Goal: Task Accomplishment & Management: Manage account settings

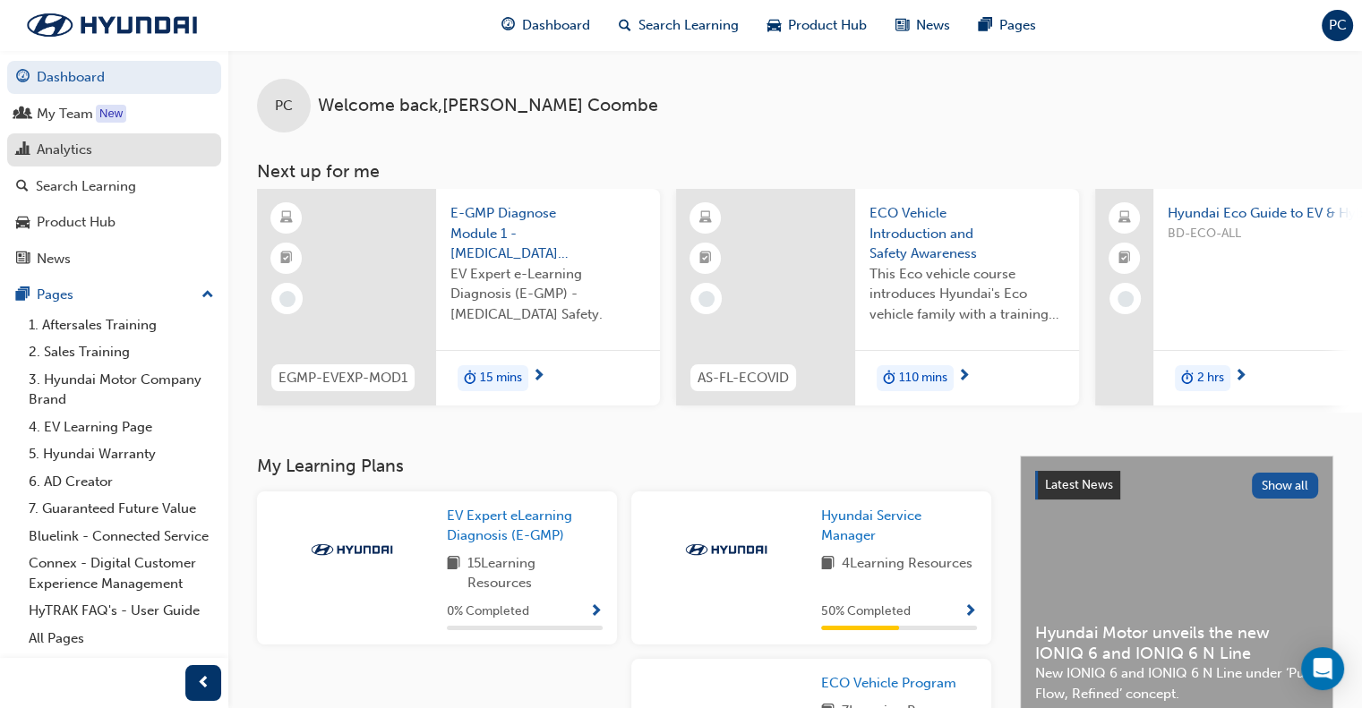
click at [68, 151] on div "Analytics" at bounding box center [65, 150] width 56 height 21
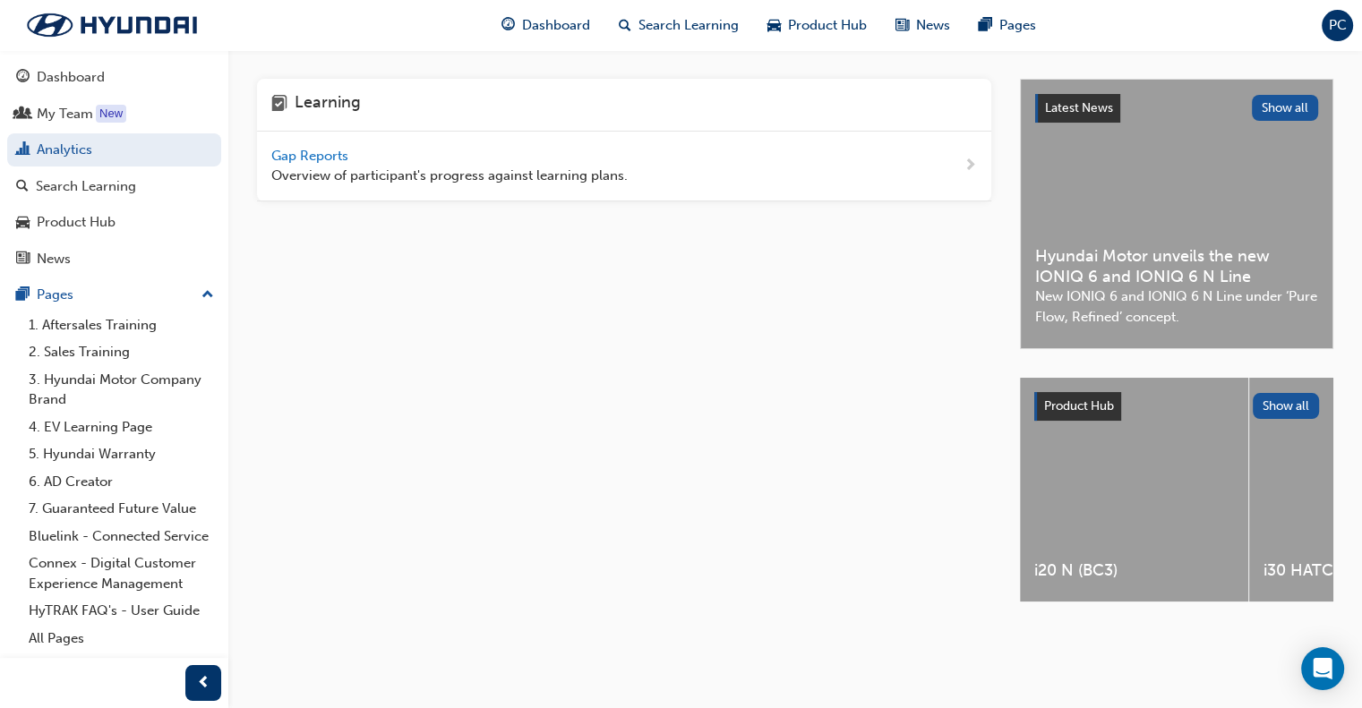
click at [343, 150] on span "Gap Reports" at bounding box center [311, 156] width 81 height 16
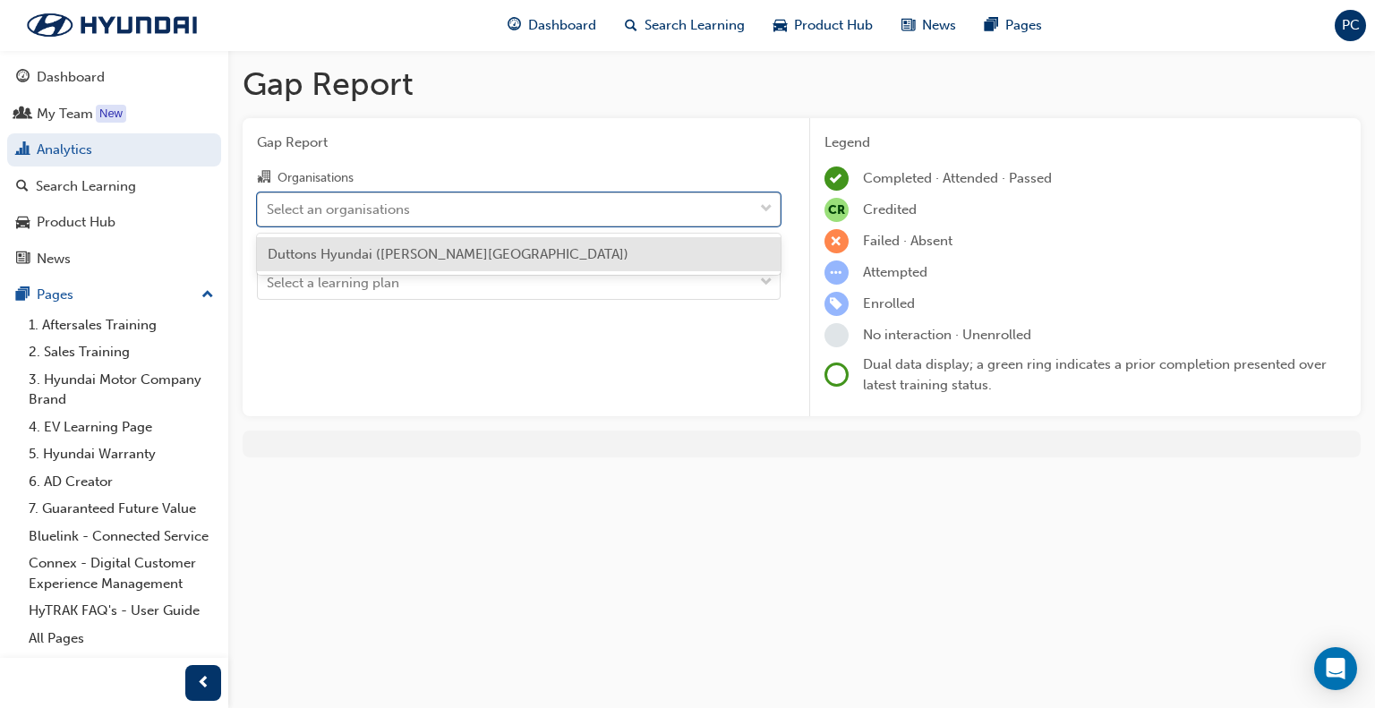
click at [338, 216] on div "Select an organisations" at bounding box center [338, 209] width 143 height 21
click at [269, 216] on input "Organisations option Duttons Hyundai ([PERSON_NAME] Bridge) focused, 1 of 1. 1 …" at bounding box center [268, 208] width 2 height 15
click at [330, 264] on div "Duttons Hyundai ([PERSON_NAME][GEOGRAPHIC_DATA])" at bounding box center [519, 254] width 524 height 35
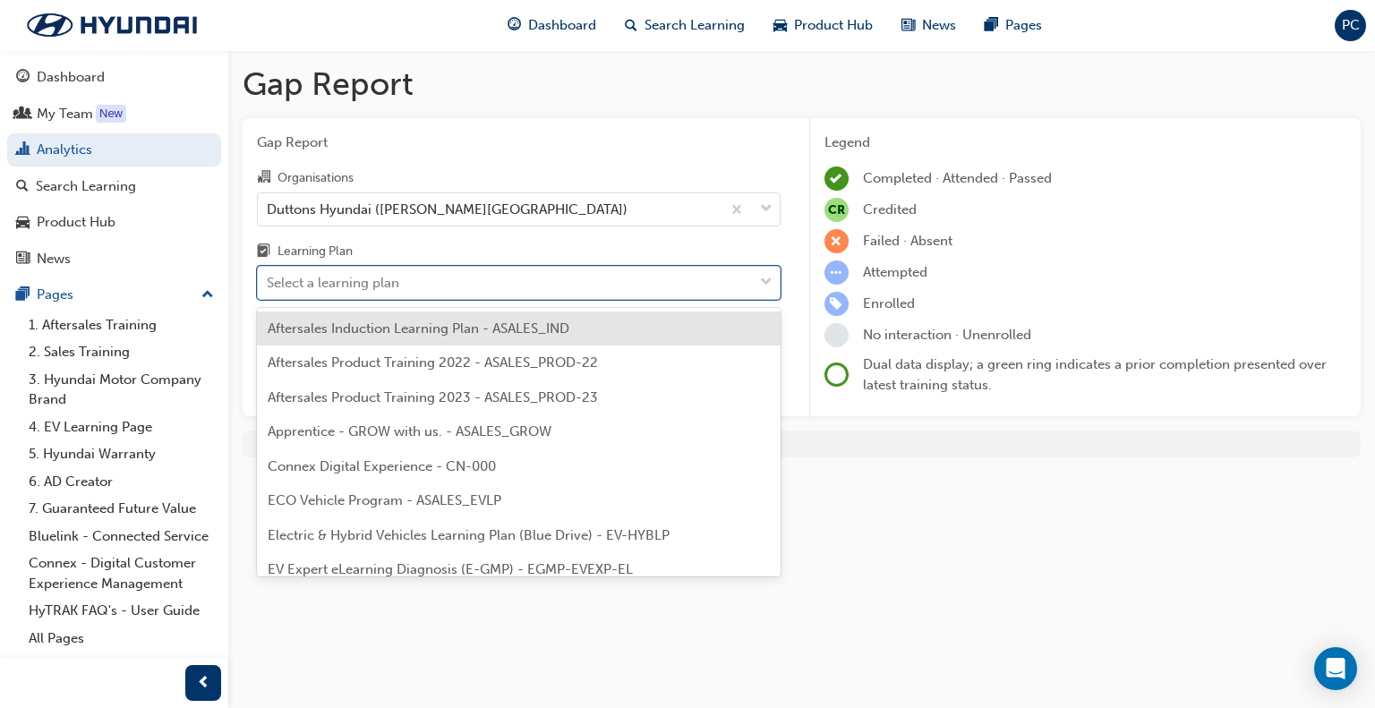
click at [332, 282] on div "Select a learning plan" at bounding box center [333, 283] width 133 height 21
click at [269, 282] on input "Learning Plan option Aftersales Induction Learning Plan - ASALES_IND focused, 1…" at bounding box center [268, 282] width 2 height 15
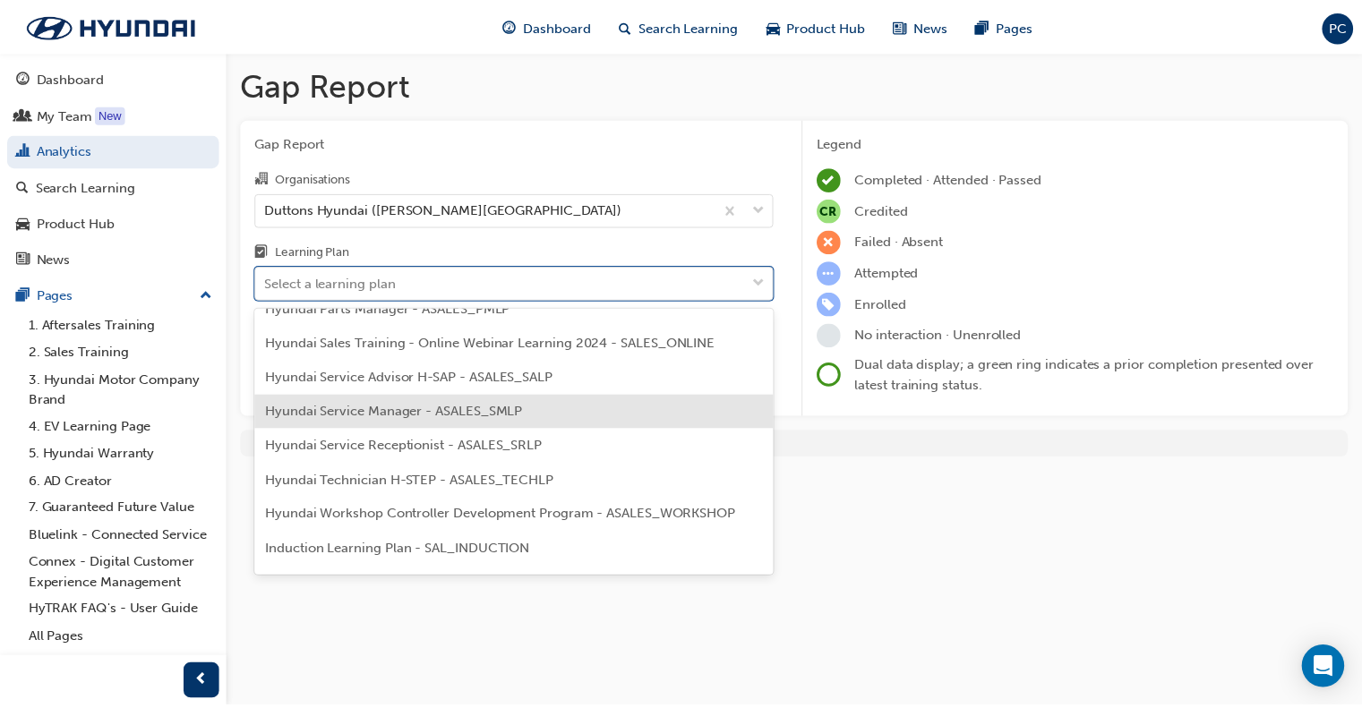
scroll to position [537, 0]
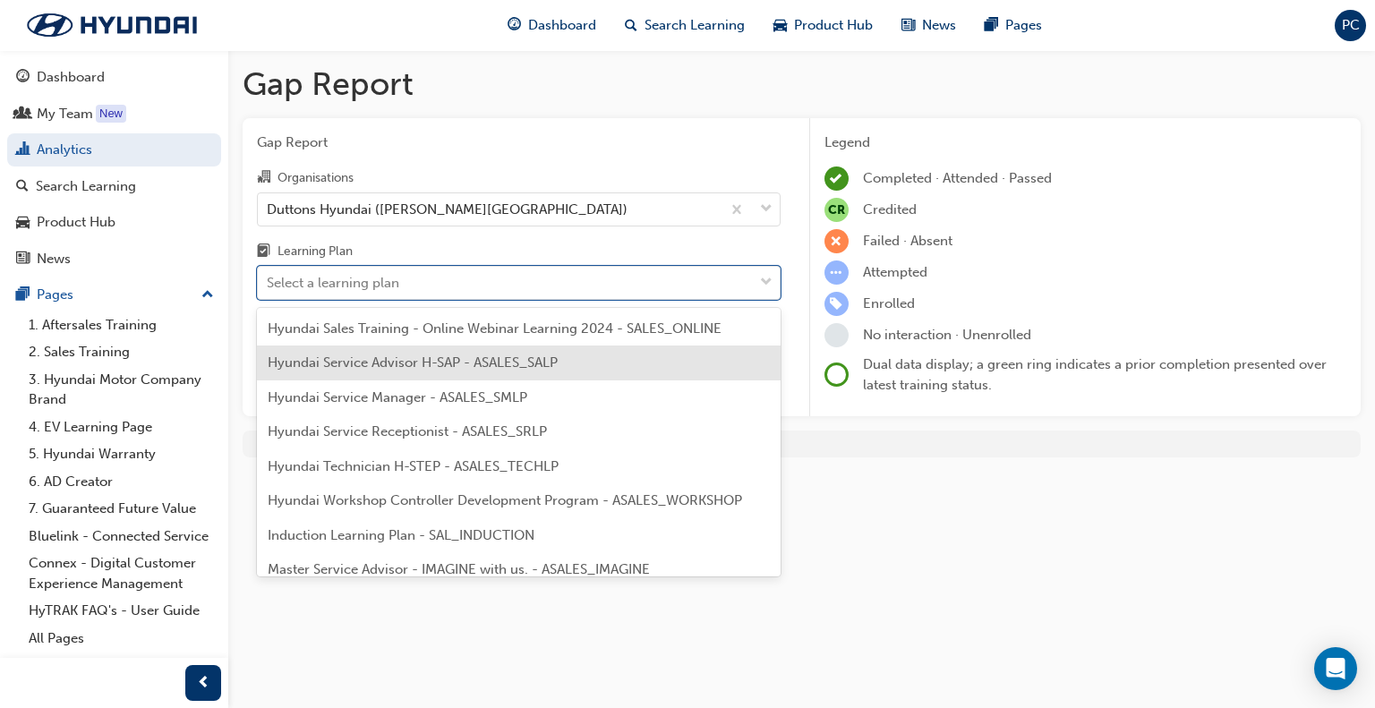
click at [339, 357] on span "Hyundai Service Advisor H-SAP - ASALES_SALP" at bounding box center [413, 363] width 290 height 16
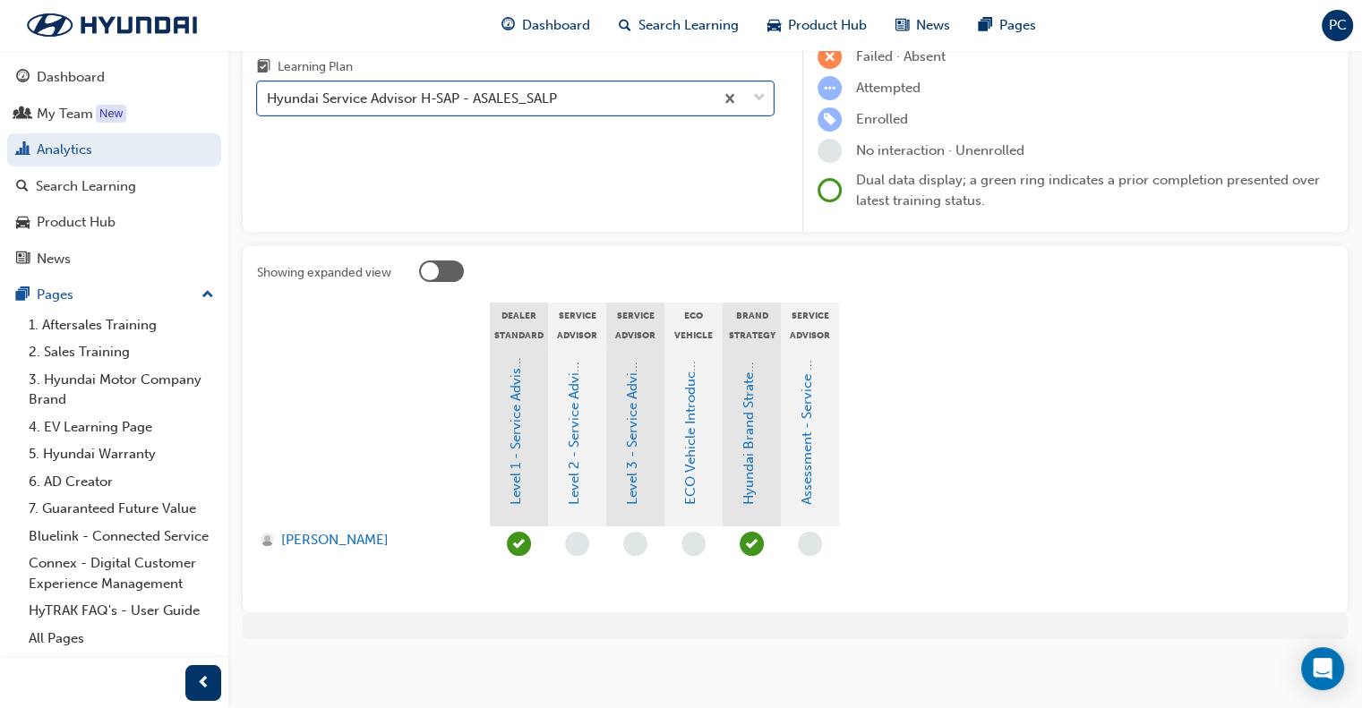
scroll to position [188, 0]
click at [631, 440] on link "Level 3 - Service Advisor Program" at bounding box center [632, 396] width 16 height 210
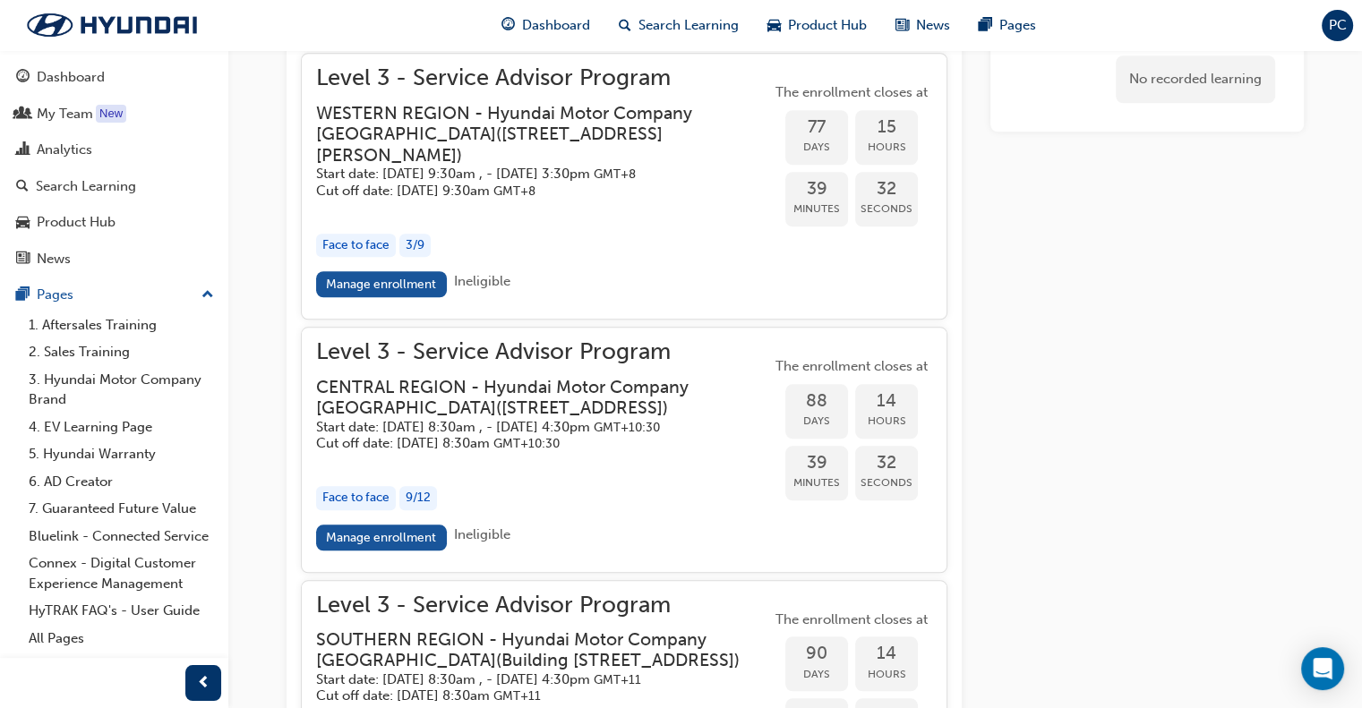
scroll to position [1688, 0]
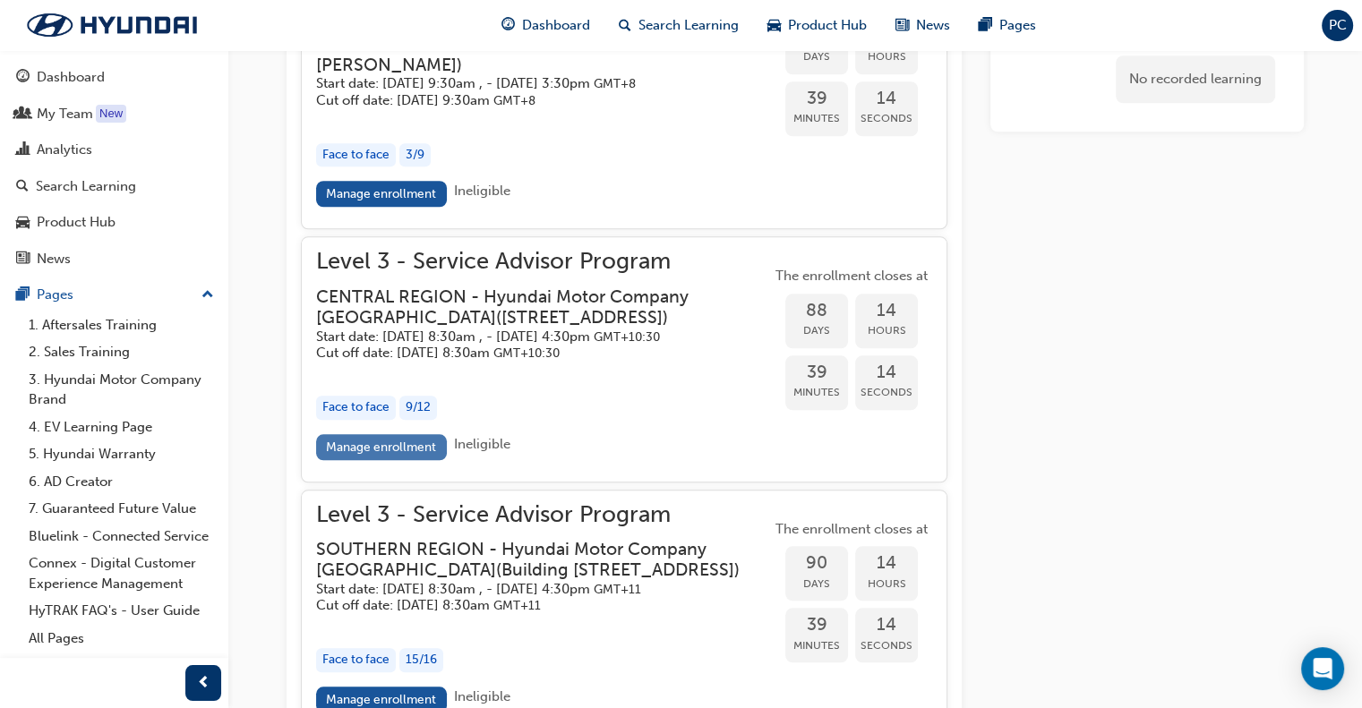
click at [380, 460] on link "Manage enrollment" at bounding box center [381, 447] width 131 height 26
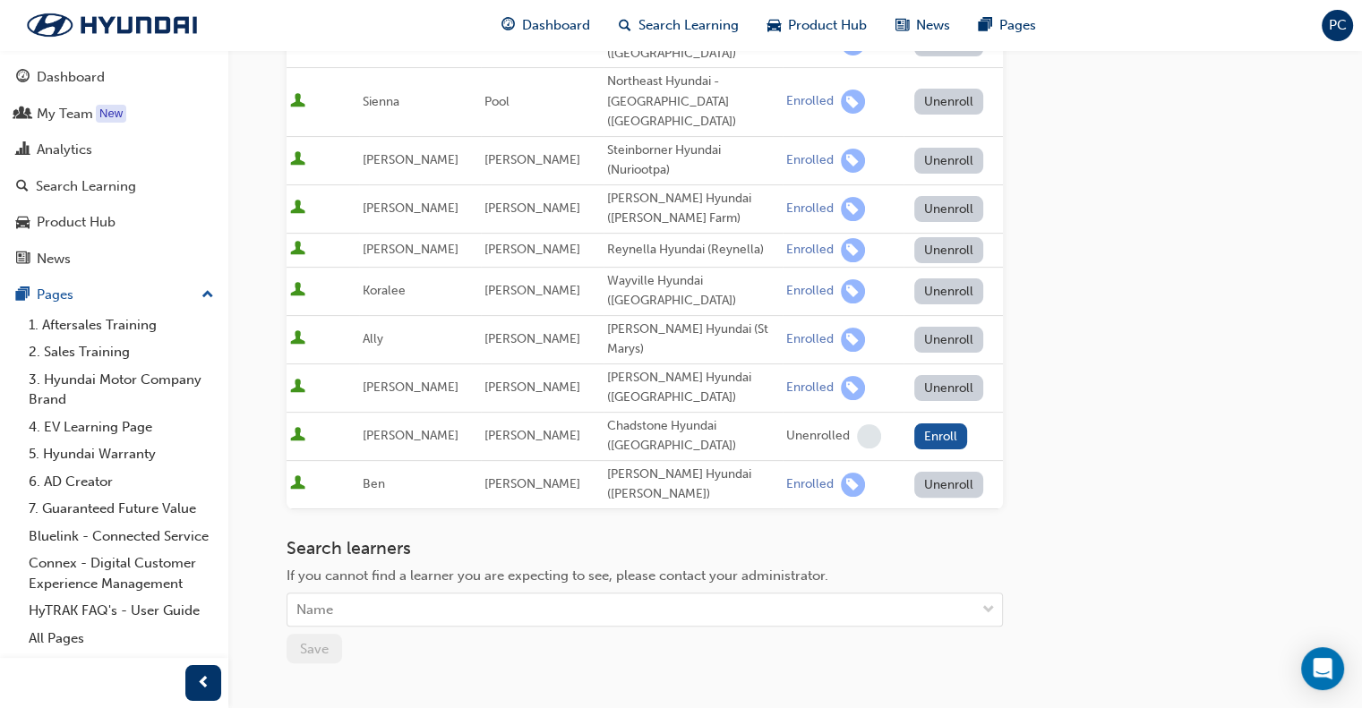
scroll to position [358, 0]
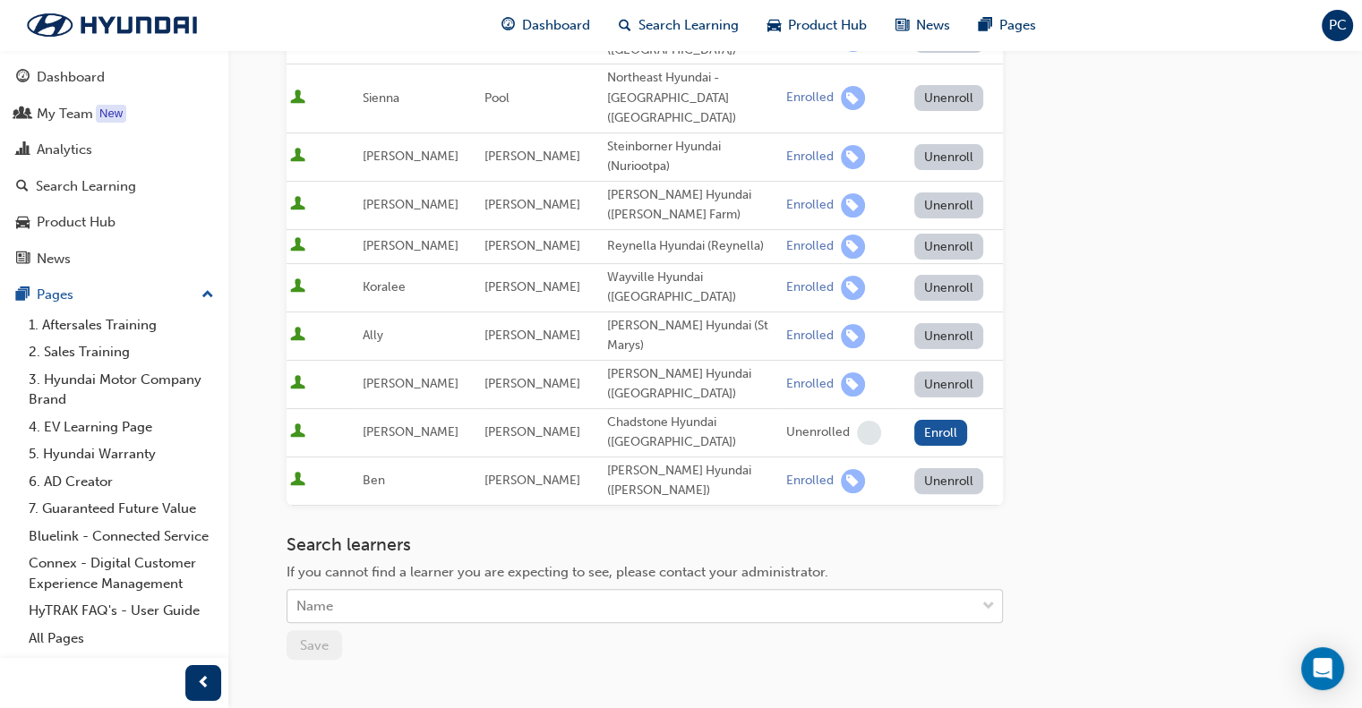
click at [315, 596] on div "Name" at bounding box center [314, 606] width 37 height 21
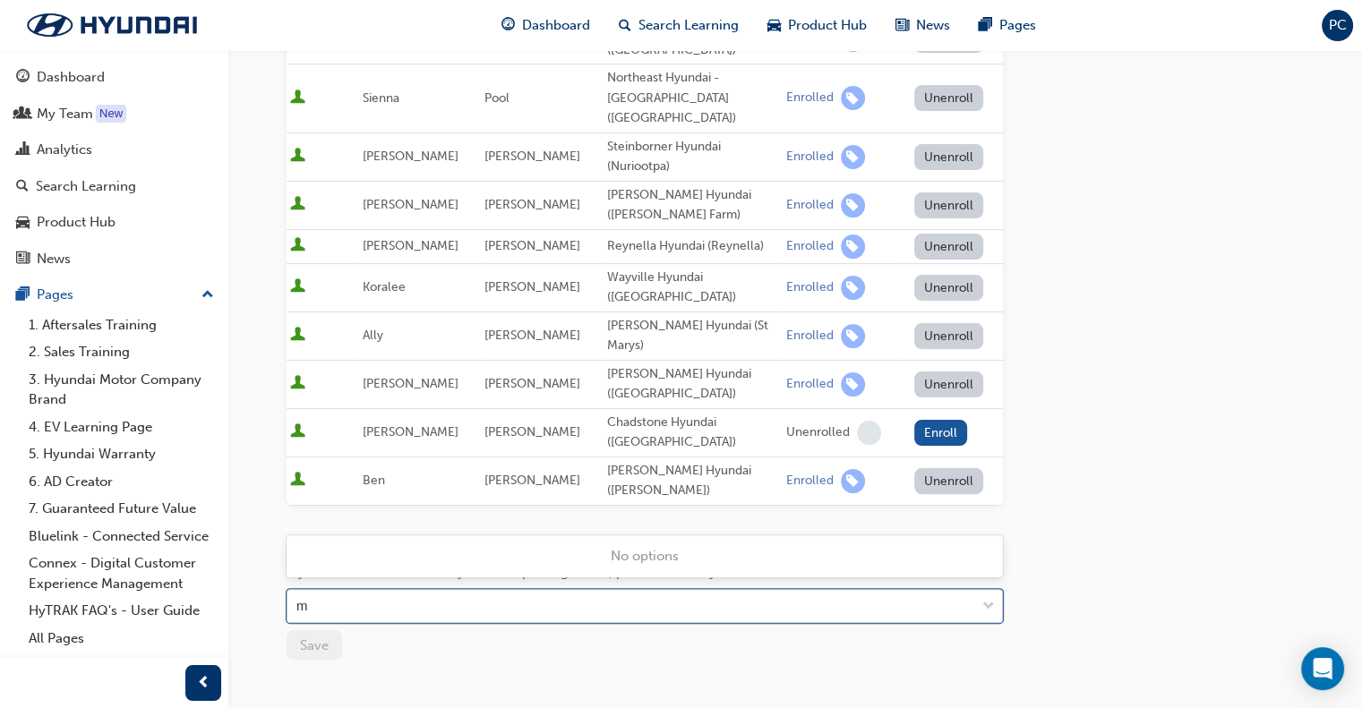
type input "mc"
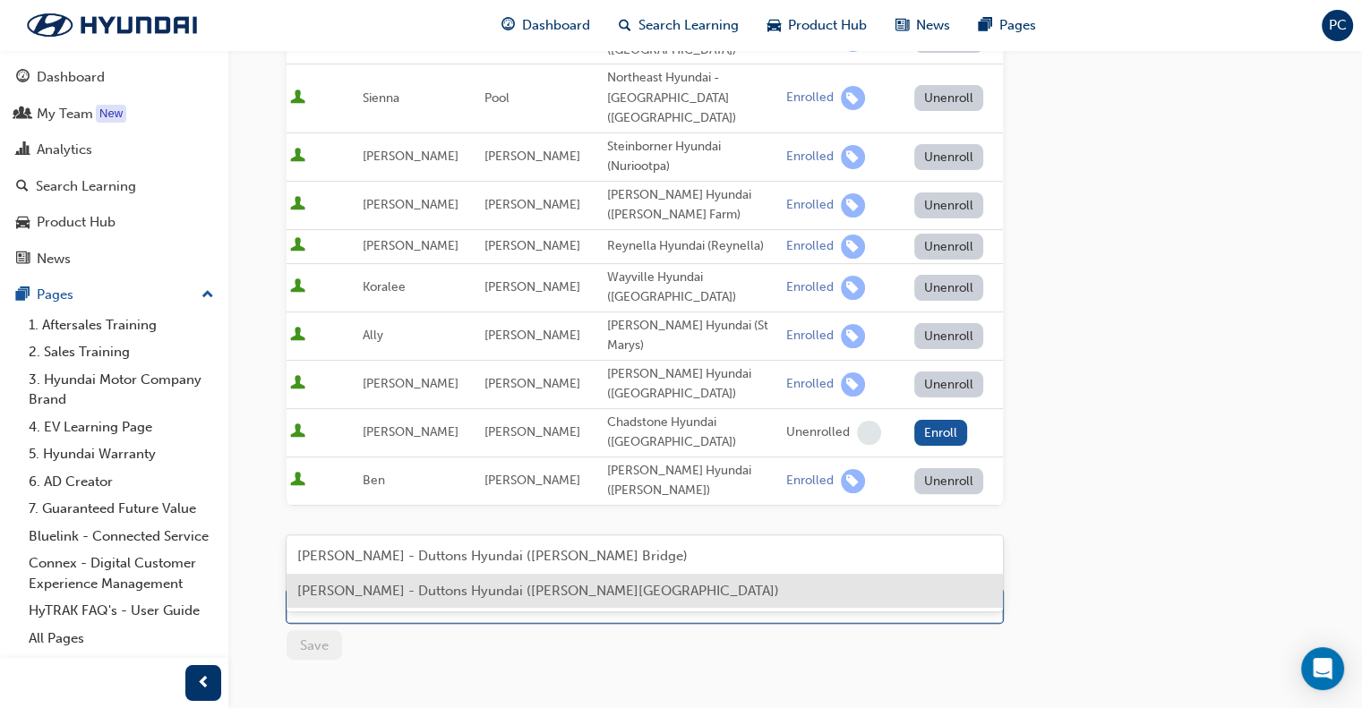
click at [356, 602] on div "[PERSON_NAME] - Duttons Hyundai ([PERSON_NAME][GEOGRAPHIC_DATA])" at bounding box center [644, 591] width 716 height 35
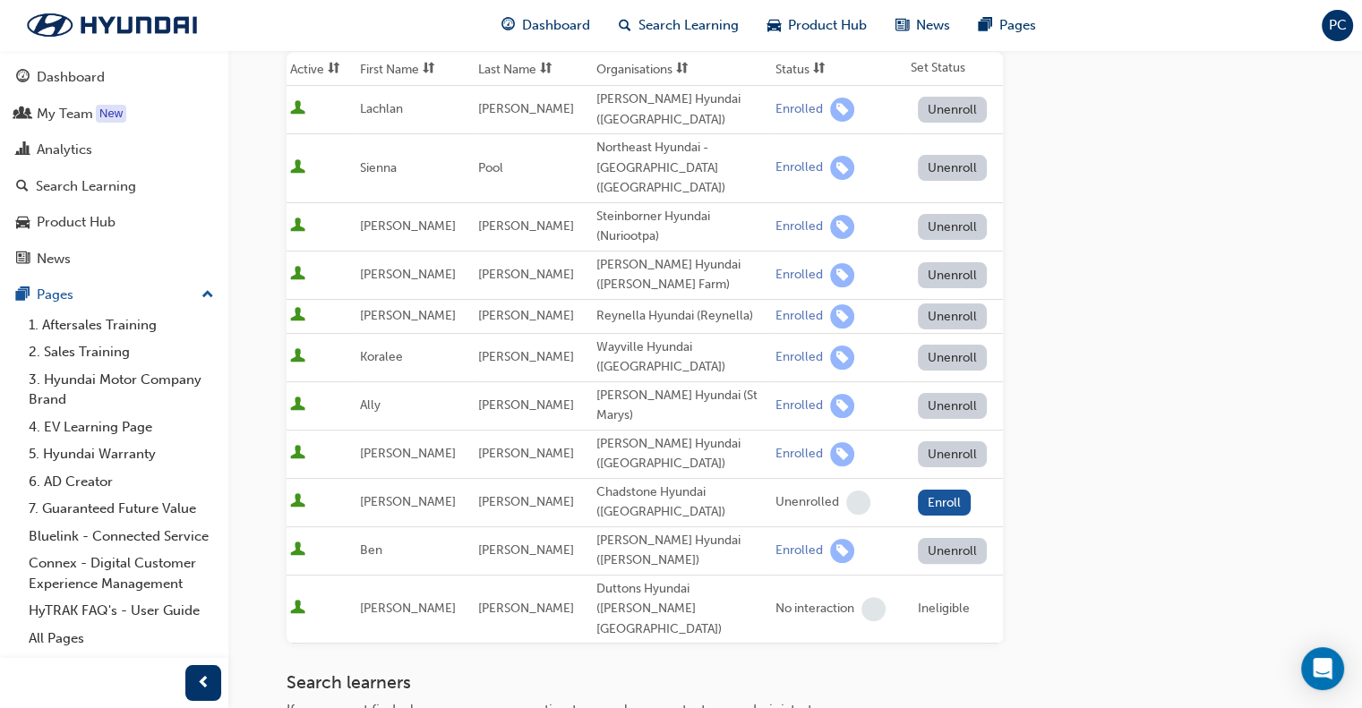
scroll to position [0, 0]
